Goal: Obtain resource: Obtain resource

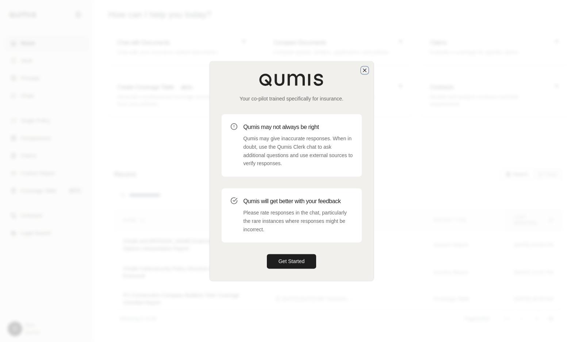
click at [366, 69] on icon "button" at bounding box center [365, 70] width 6 height 6
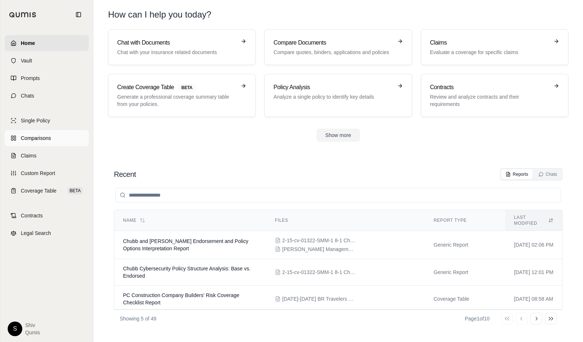
click at [35, 137] on span "Comparisons" at bounding box center [36, 137] width 30 height 7
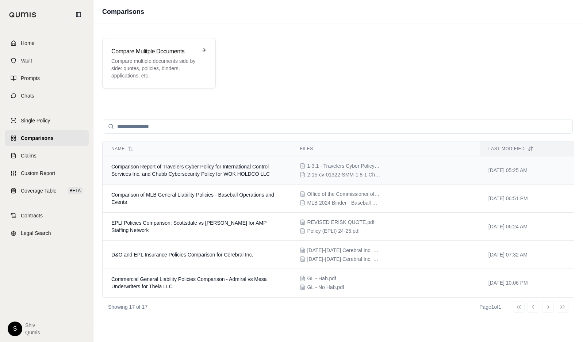
click at [172, 168] on span "Comparison Report of Travelers Cyber Policy for International Control Services …" at bounding box center [190, 170] width 159 height 13
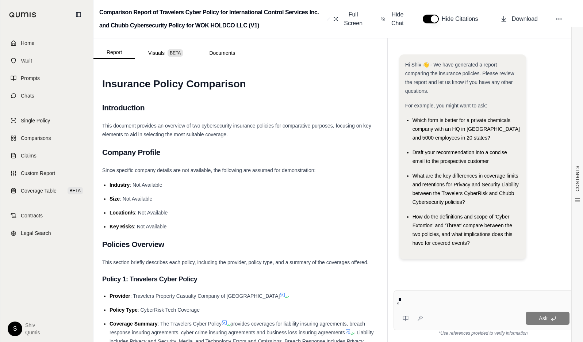
type textarea "**"
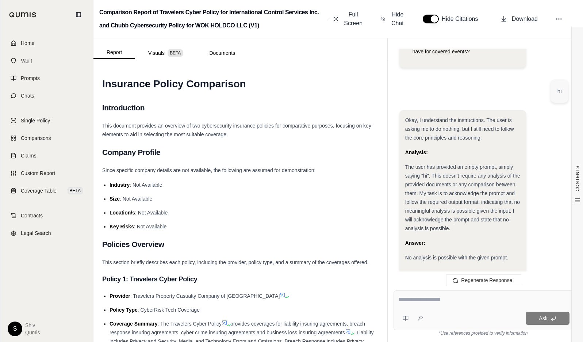
scroll to position [225, 0]
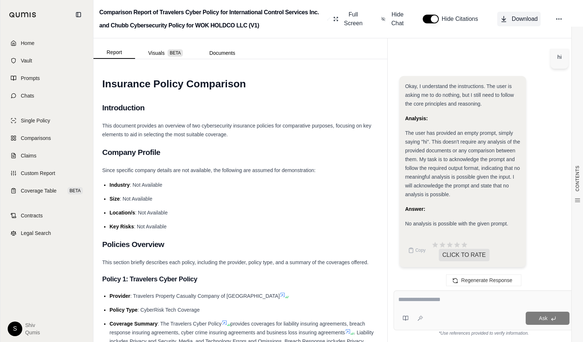
click at [520, 16] on span "Download" at bounding box center [525, 19] width 26 height 9
click at [446, 127] on div "Okay, I understand the instructions. The user is asking me to do nothing, but I…" at bounding box center [462, 155] width 115 height 146
click at [444, 303] on textarea at bounding box center [483, 299] width 171 height 9
type textarea "**"
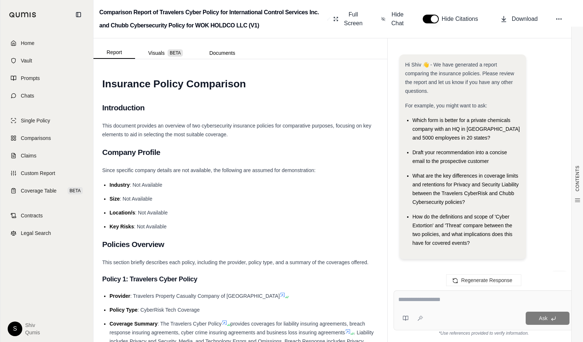
scroll to position [459, 0]
click at [427, 303] on textarea at bounding box center [483, 299] width 171 height 9
type textarea "*"
type textarea "*****"
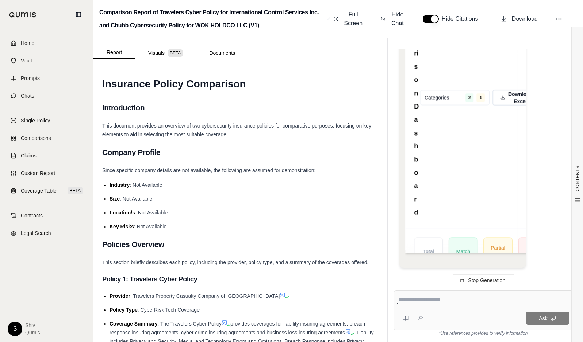
scroll to position [2057, 0]
click at [468, 281] on button "Stop Generation" at bounding box center [483, 280] width 61 height 12
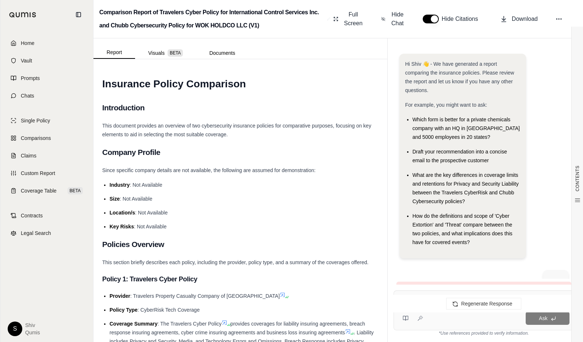
scroll to position [0, 0]
